Goal: Check status: Check status

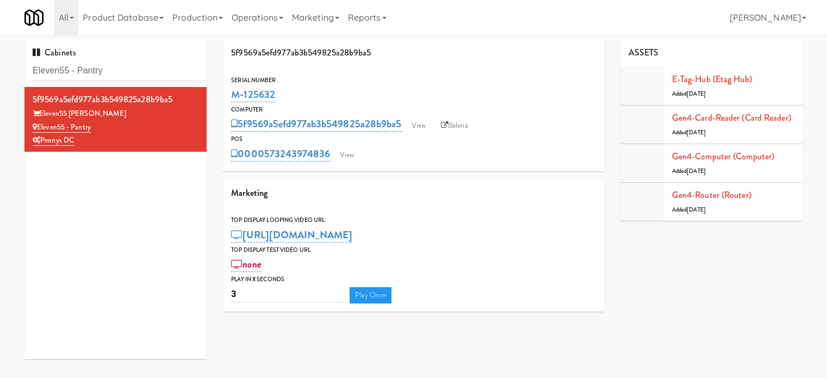
click at [120, 73] on input "Eleven55 - Pantry" at bounding box center [116, 71] width 166 height 20
click at [124, 67] on input "Eleven55 - Pantry" at bounding box center [116, 71] width 166 height 20
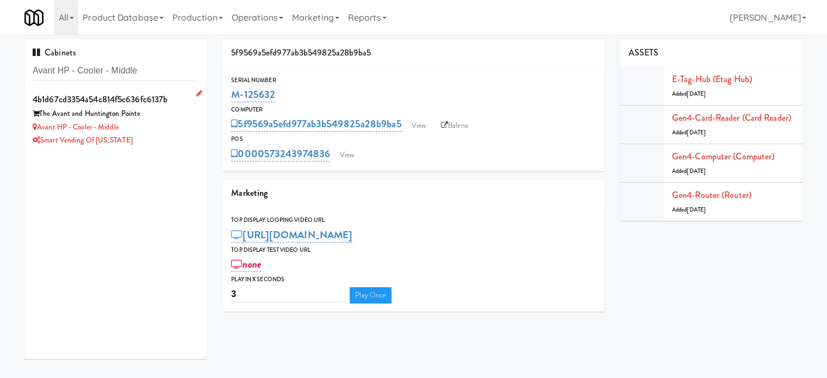
type input "Avant HP - Cooler - Middle"
click at [193, 129] on li "4b1d67cd3354a54c814f5c636fc6137b The Avant and Huntington Pointe Avant HP - Coo…" at bounding box center [115, 119] width 182 height 65
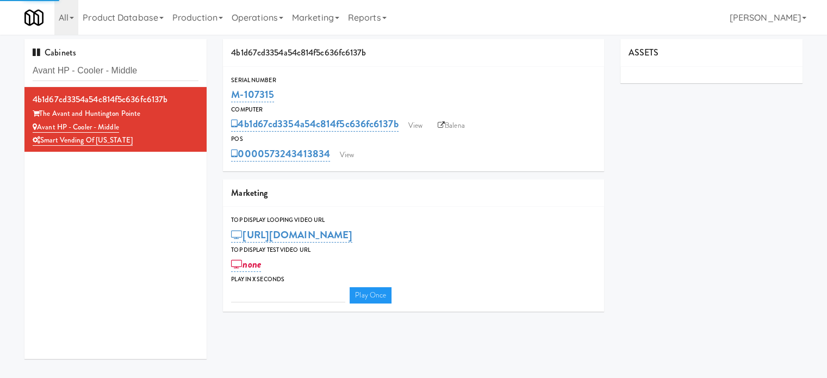
type input "3"
click at [348, 152] on link "View" at bounding box center [346, 155] width 25 height 16
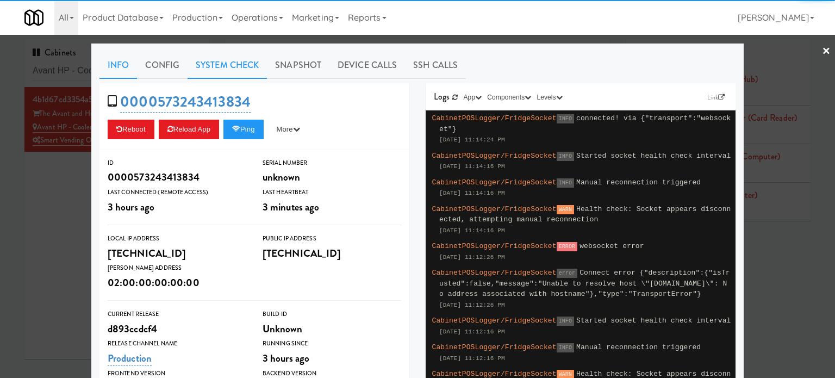
click at [246, 62] on link "System Check" at bounding box center [227, 65] width 79 height 27
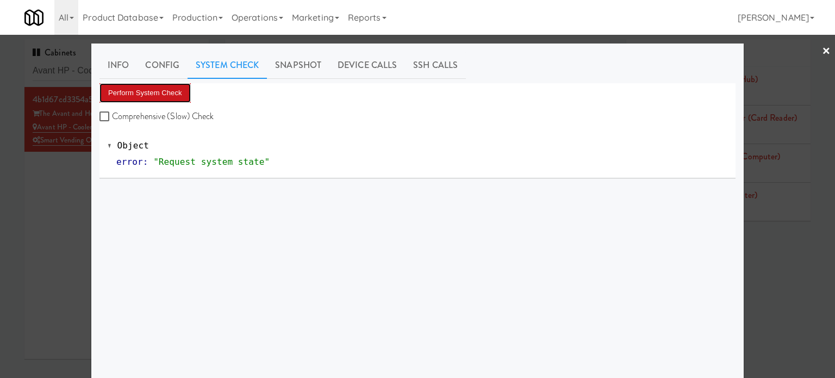
click at [164, 92] on button "Perform System Check" at bounding box center [144, 93] width 91 height 20
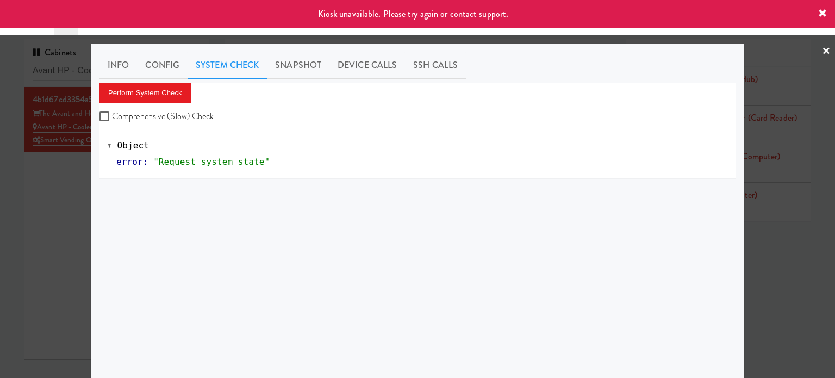
click at [55, 196] on div at bounding box center [417, 189] width 835 height 378
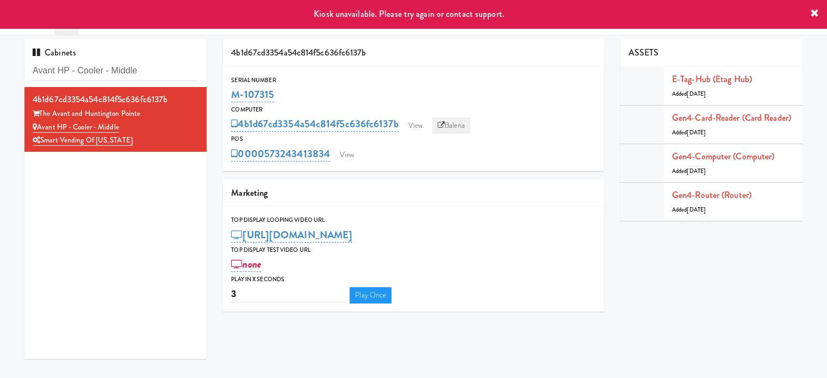
click at [460, 126] on link "Balena" at bounding box center [451, 125] width 38 height 16
